Goal: Information Seeking & Learning: Learn about a topic

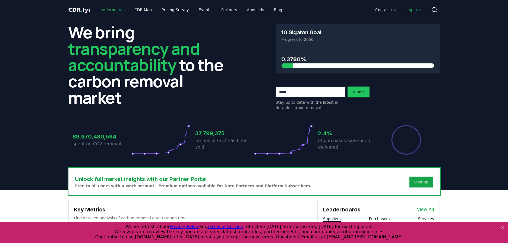
click at [104, 10] on link "Leaderboards" at bounding box center [111, 10] width 35 height 10
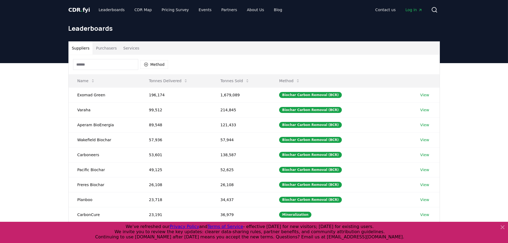
click at [109, 50] on button "Purchasers" at bounding box center [106, 48] width 27 height 13
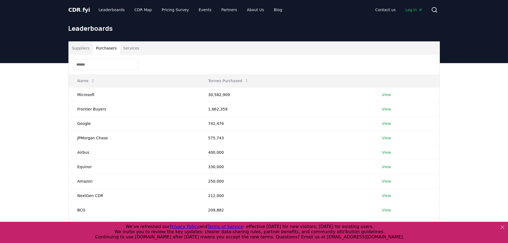
click at [104, 65] on input at bounding box center [105, 64] width 65 height 11
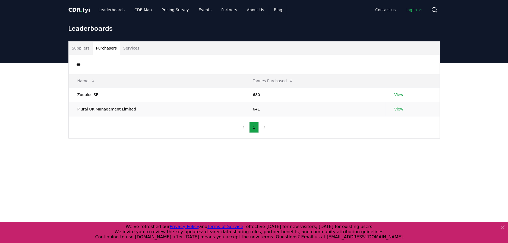
type input "***"
click at [396, 108] on link "View" at bounding box center [398, 108] width 9 height 5
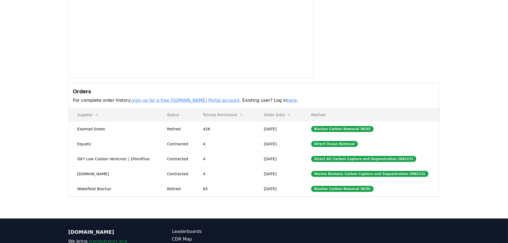
scroll to position [80, 0]
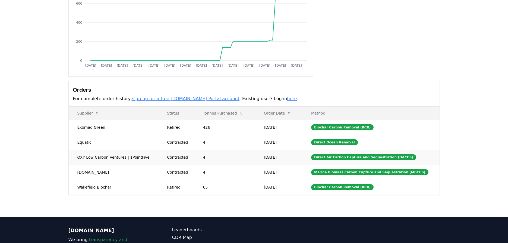
drag, startPoint x: 89, startPoint y: 157, endPoint x: 156, endPoint y: 157, distance: 66.8
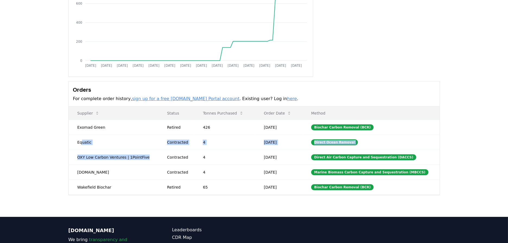
drag, startPoint x: 131, startPoint y: 155, endPoint x: 35, endPoint y: 142, distance: 97.0
click at [35, 142] on div "Purchaser Metrics Purchases Jan 2019 Jul 2019 Jan 2020 Jul 2020 Jan 2021 Jul 20…" at bounding box center [254, 89] width 508 height 256
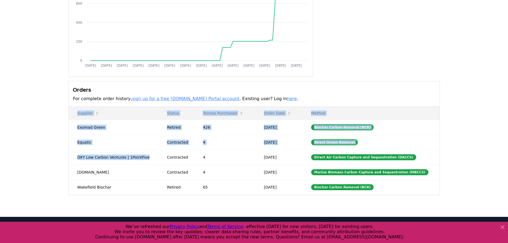
drag, startPoint x: 35, startPoint y: 142, endPoint x: -1, endPoint y: 138, distance: 36.1
click at [0, 138] on html "CDR . fyi Leaderboards CDR Map Pricing Survey Events Partners About Us Blog Con…" at bounding box center [254, 112] width 508 height 384
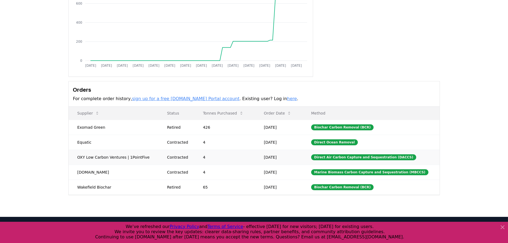
click at [266, 149] on td "Sep 27, 2024" at bounding box center [278, 156] width 47 height 15
click at [505, 137] on div "Purchaser Metrics Purchases Jan 2019 Jul 2019 Jan 2020 Jul 2020 Jan 2021 Jul 20…" at bounding box center [254, 89] width 508 height 256
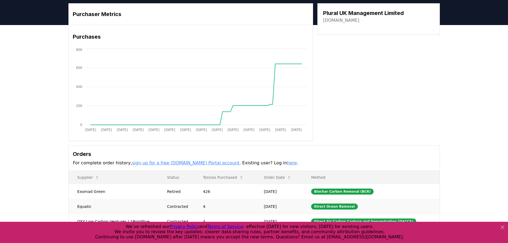
scroll to position [0, 0]
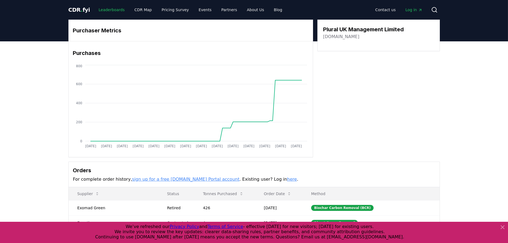
click at [110, 10] on link "Leaderboards" at bounding box center [111, 10] width 35 height 10
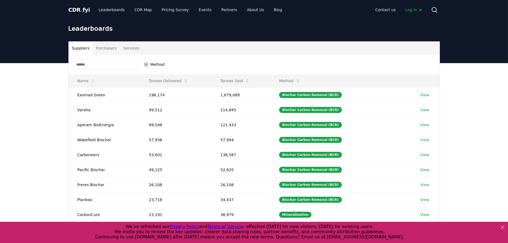
click at [112, 48] on button "Purchasers" at bounding box center [106, 48] width 27 height 13
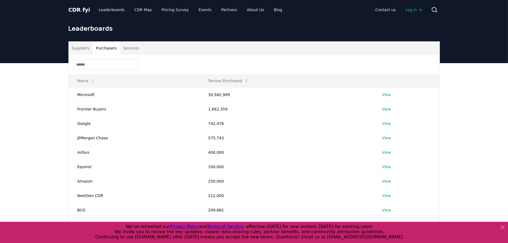
scroll to position [80, 0]
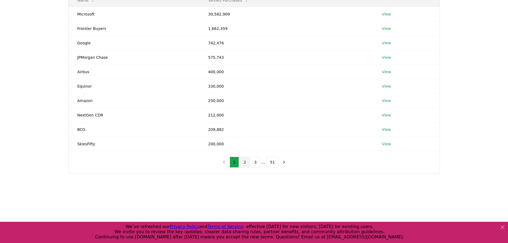
click at [246, 162] on button "2" at bounding box center [245, 161] width 10 height 11
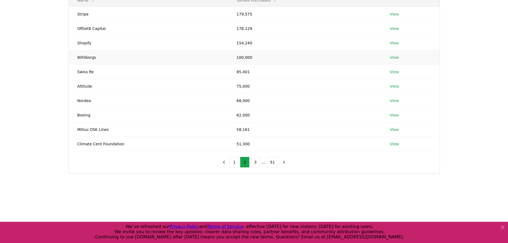
click at [391, 58] on link "View" at bounding box center [394, 57] width 9 height 5
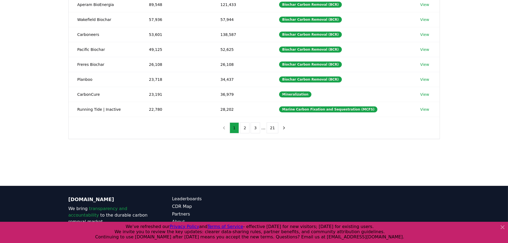
scroll to position [150, 0]
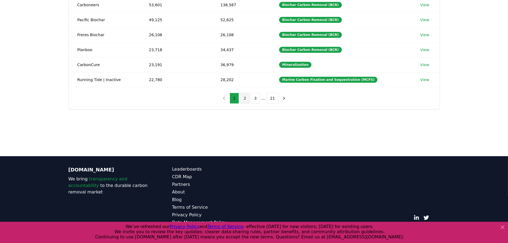
click at [247, 95] on button "2" at bounding box center [245, 98] width 10 height 11
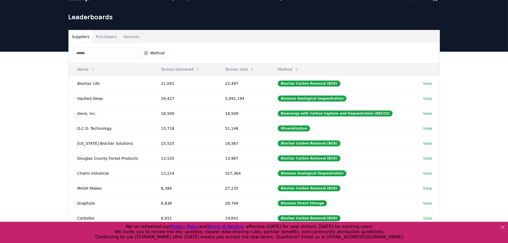
scroll to position [0, 0]
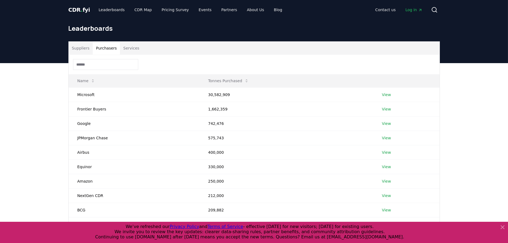
click at [109, 51] on button "Purchasers" at bounding box center [106, 48] width 27 height 13
click at [86, 47] on button "Suppliers" at bounding box center [81, 48] width 24 height 13
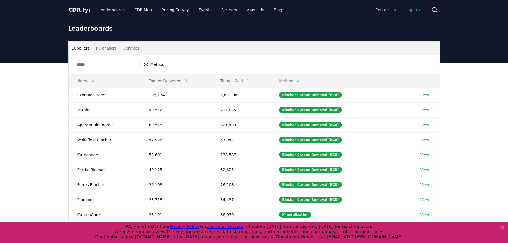
click at [99, 47] on button "Purchasers" at bounding box center [106, 48] width 27 height 13
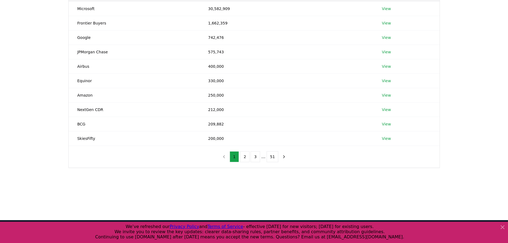
scroll to position [150, 0]
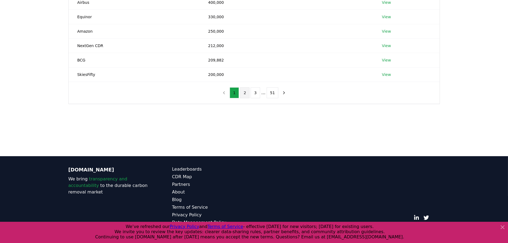
click at [243, 90] on button "2" at bounding box center [245, 92] width 10 height 11
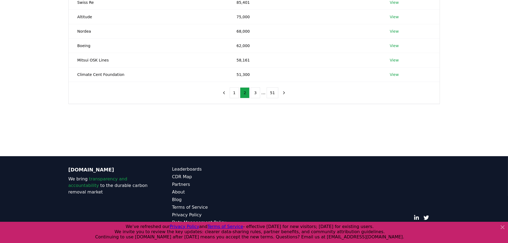
scroll to position [69, 0]
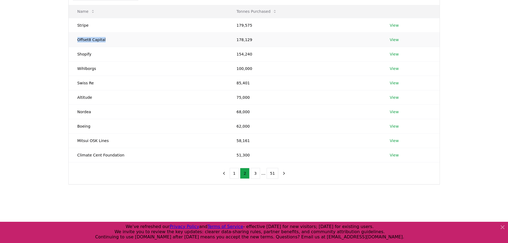
drag, startPoint x: 105, startPoint y: 40, endPoint x: 77, endPoint y: 39, distance: 27.5
click at [77, 39] on td "Offset8 Capital" at bounding box center [148, 39] width 159 height 14
click at [390, 38] on link "View" at bounding box center [394, 39] width 9 height 5
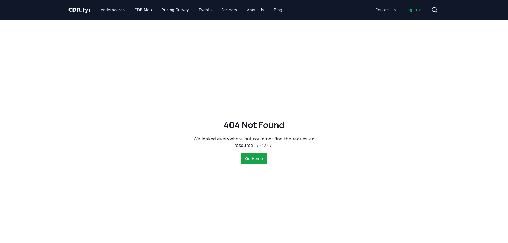
scroll to position [80, 0]
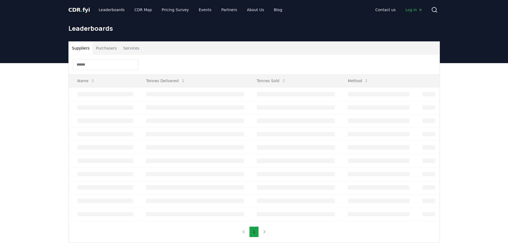
scroll to position [69, 0]
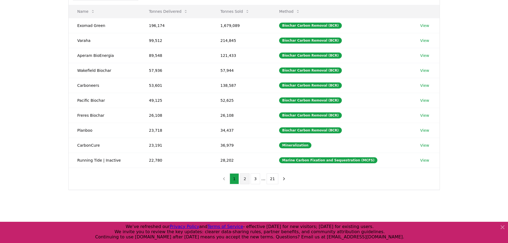
click at [244, 178] on button "2" at bounding box center [245, 178] width 10 height 11
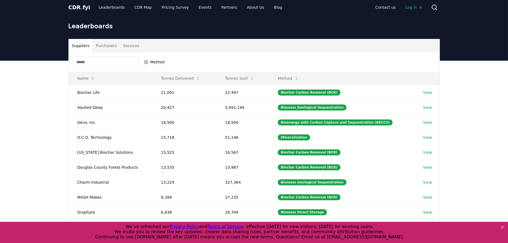
scroll to position [0, 0]
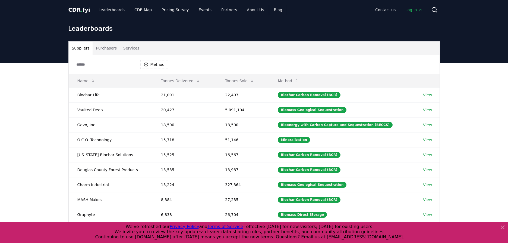
click at [99, 50] on button "Purchasers" at bounding box center [106, 48] width 27 height 13
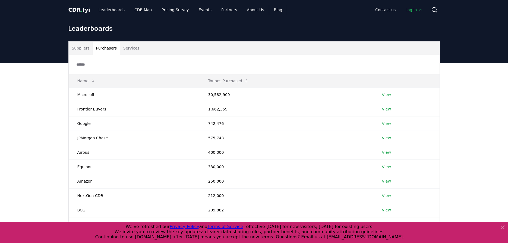
scroll to position [80, 0]
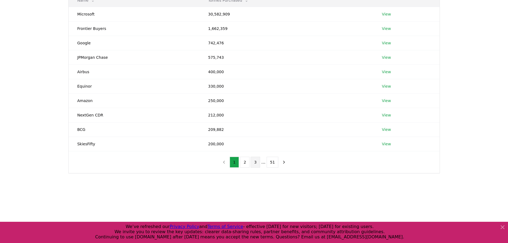
drag, startPoint x: 252, startPoint y: 160, endPoint x: 255, endPoint y: 161, distance: 2.9
click at [255, 161] on ul "1 2 3 ... 51" at bounding box center [254, 161] width 49 height 11
click at [257, 162] on button "3" at bounding box center [256, 161] width 10 height 11
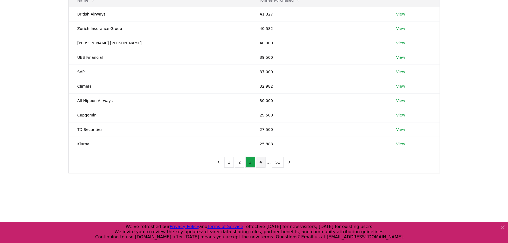
click at [262, 164] on button "4" at bounding box center [261, 161] width 10 height 11
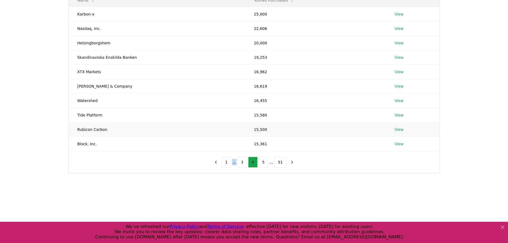
scroll to position [0, 0]
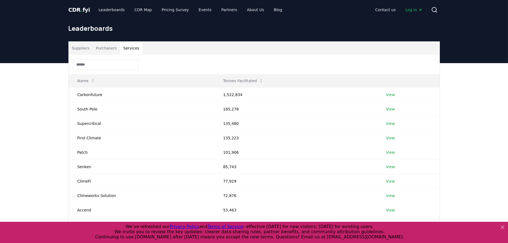
click at [127, 51] on button "Services" at bounding box center [131, 48] width 23 height 13
click at [386, 95] on link "View" at bounding box center [390, 94] width 9 height 5
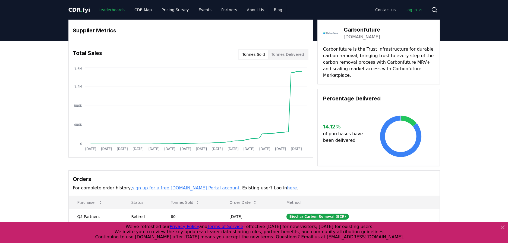
drag, startPoint x: 104, startPoint y: 12, endPoint x: 109, endPoint y: 12, distance: 5.2
click at [104, 12] on link "Leaderboards" at bounding box center [111, 10] width 35 height 10
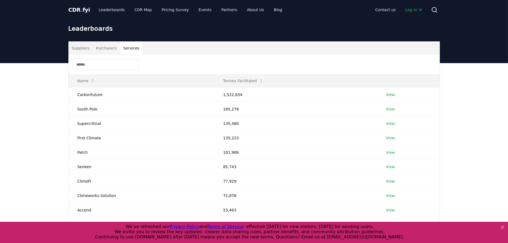
click at [127, 50] on button "Services" at bounding box center [131, 48] width 23 height 13
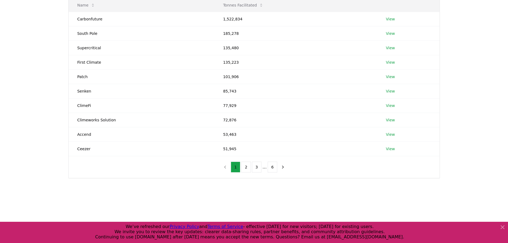
scroll to position [80, 0]
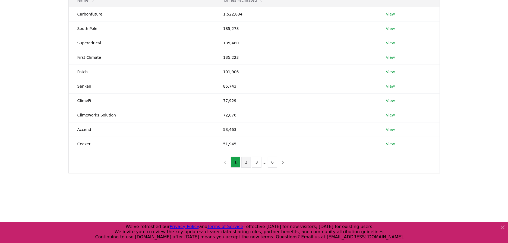
click at [249, 162] on button "2" at bounding box center [247, 161] width 10 height 11
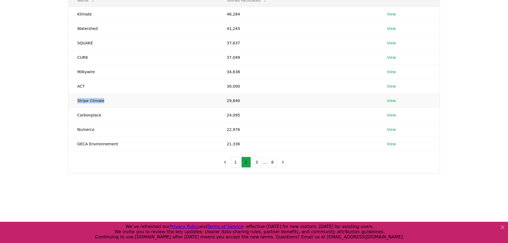
drag, startPoint x: 101, startPoint y: 102, endPoint x: 70, endPoint y: 102, distance: 31.0
click at [70, 102] on td "Stripe Climate" at bounding box center [144, 100] width 150 height 14
drag, startPoint x: 70, startPoint y: 102, endPoint x: 118, endPoint y: 101, distance: 48.4
click at [118, 101] on td "Stripe Climate" at bounding box center [144, 100] width 150 height 14
click at [105, 100] on td "Stripe Climate" at bounding box center [144, 100] width 150 height 14
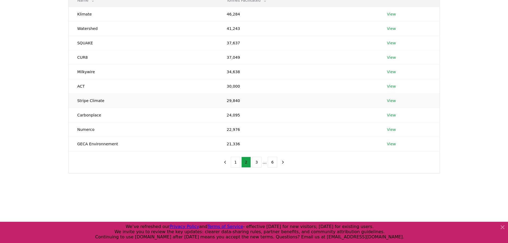
click at [105, 100] on td "Stripe Climate" at bounding box center [144, 100] width 150 height 14
drag, startPoint x: 105, startPoint y: 100, endPoint x: 124, endPoint y: 98, distance: 19.1
click at [124, 98] on td "Stripe Climate" at bounding box center [144, 100] width 150 height 14
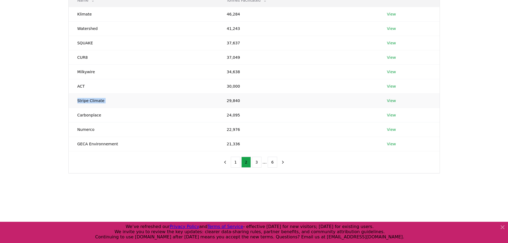
click at [124, 98] on td "Stripe Climate" at bounding box center [144, 100] width 150 height 14
drag, startPoint x: 124, startPoint y: 98, endPoint x: 201, endPoint y: 97, distance: 76.6
click at [201, 97] on td "Stripe Climate" at bounding box center [144, 100] width 150 height 14
click at [260, 161] on button "3" at bounding box center [257, 161] width 10 height 11
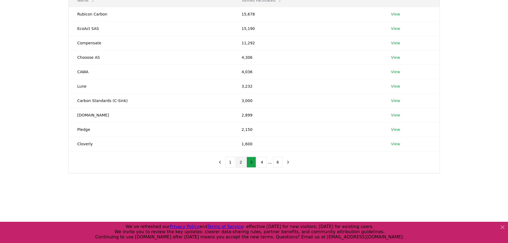
click at [243, 162] on button "2" at bounding box center [241, 161] width 10 height 11
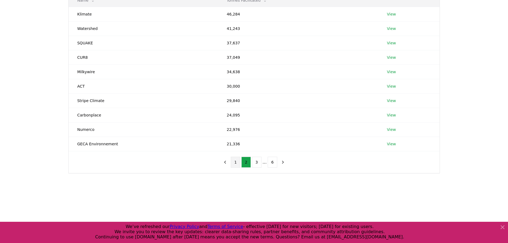
click at [237, 162] on button "1" at bounding box center [236, 161] width 10 height 11
click at [386, 141] on link "View" at bounding box center [390, 143] width 9 height 5
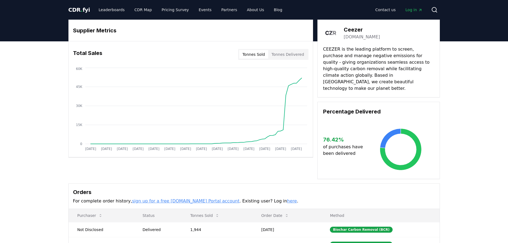
scroll to position [80, 0]
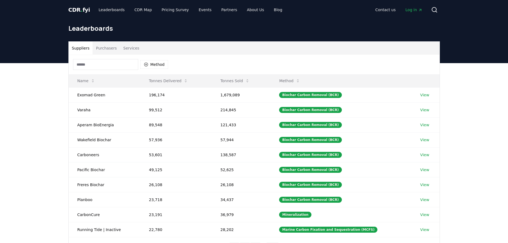
scroll to position [80, 0]
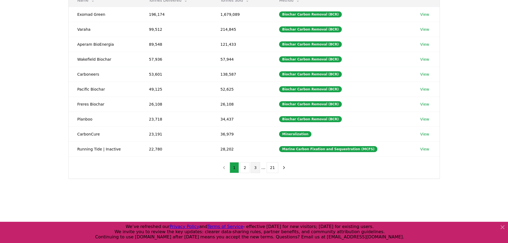
click at [255, 164] on button "3" at bounding box center [256, 167] width 10 height 11
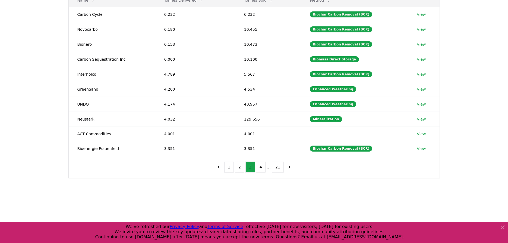
click at [255, 164] on button "3" at bounding box center [251, 166] width 10 height 11
click at [262, 164] on button "4" at bounding box center [261, 166] width 10 height 11
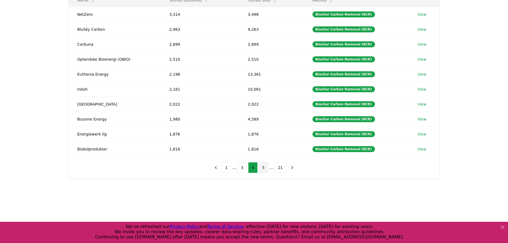
click at [264, 168] on button "5" at bounding box center [264, 167] width 10 height 11
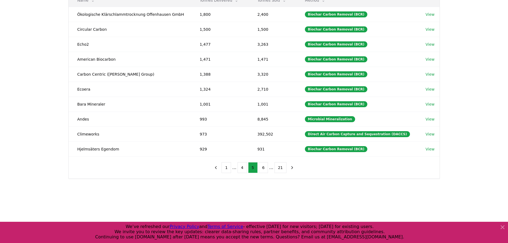
scroll to position [0, 0]
